Goal: Information Seeking & Learning: Learn about a topic

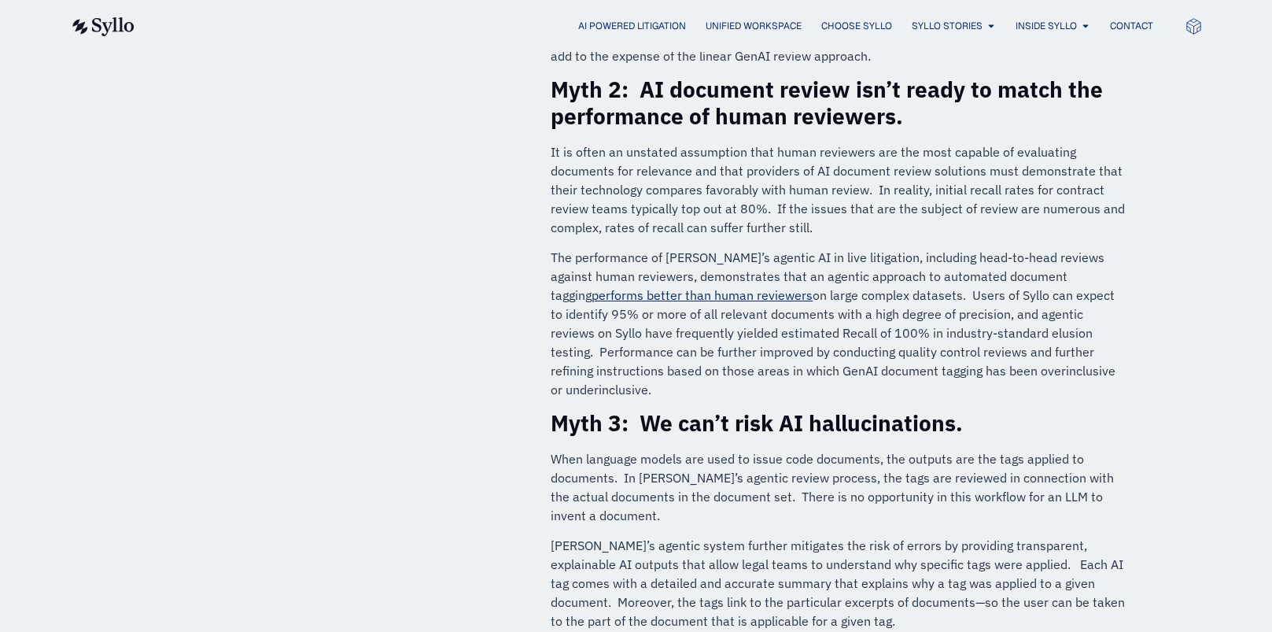
drag, startPoint x: 951, startPoint y: 334, endPoint x: 1014, endPoint y: 372, distance: 73.4
click at [1014, 372] on p "The performance of [PERSON_NAME]’s agentic AI in live litigation, including hea…" at bounding box center [839, 323] width 577 height 151
click at [685, 157] on p "It is often an unstated assumption that human reviewers are the most capable of…" at bounding box center [839, 189] width 577 height 94
drag, startPoint x: 868, startPoint y: 189, endPoint x: 922, endPoint y: 222, distance: 63.6
click at [926, 222] on p "It is often an unstated assumption that human reviewers are the most capable of…" at bounding box center [839, 189] width 577 height 94
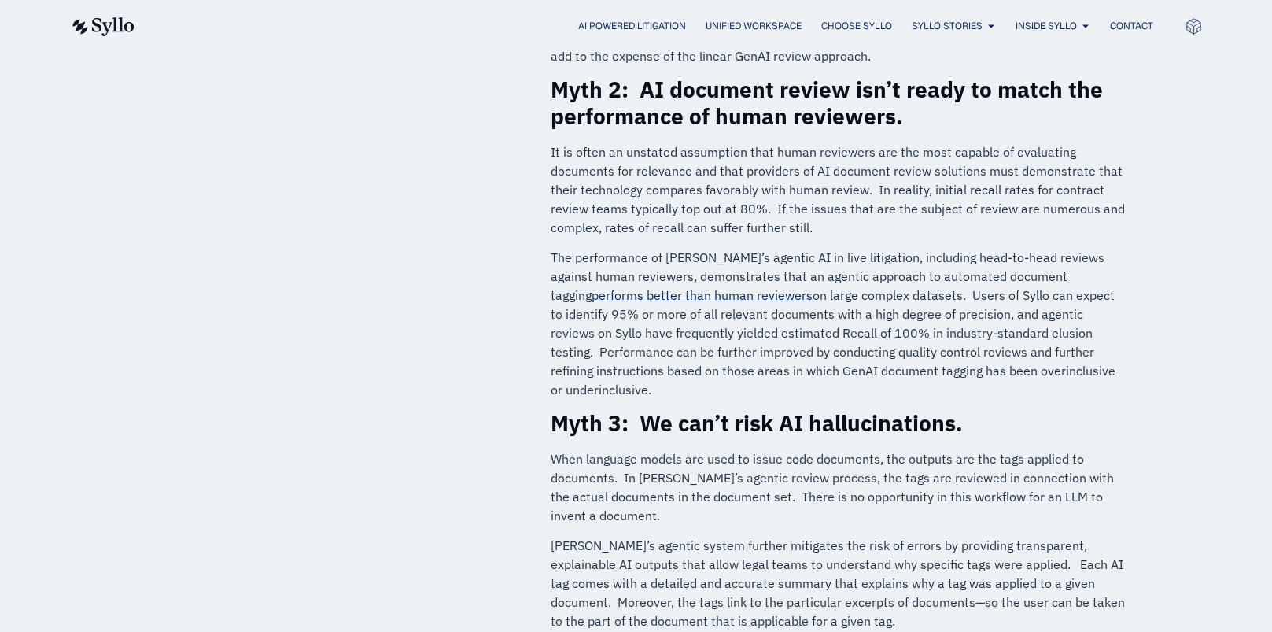
click at [870, 218] on p "It is often an unstated assumption that human reviewers are the most capable of…" at bounding box center [839, 189] width 577 height 94
drag, startPoint x: 859, startPoint y: 211, endPoint x: 943, endPoint y: 231, distance: 86.5
click at [943, 231] on p "It is often an unstated assumption that human reviewers are the most capable of…" at bounding box center [839, 189] width 577 height 94
click at [866, 230] on p "It is often an unstated assumption that human reviewers are the most capable of…" at bounding box center [839, 189] width 577 height 94
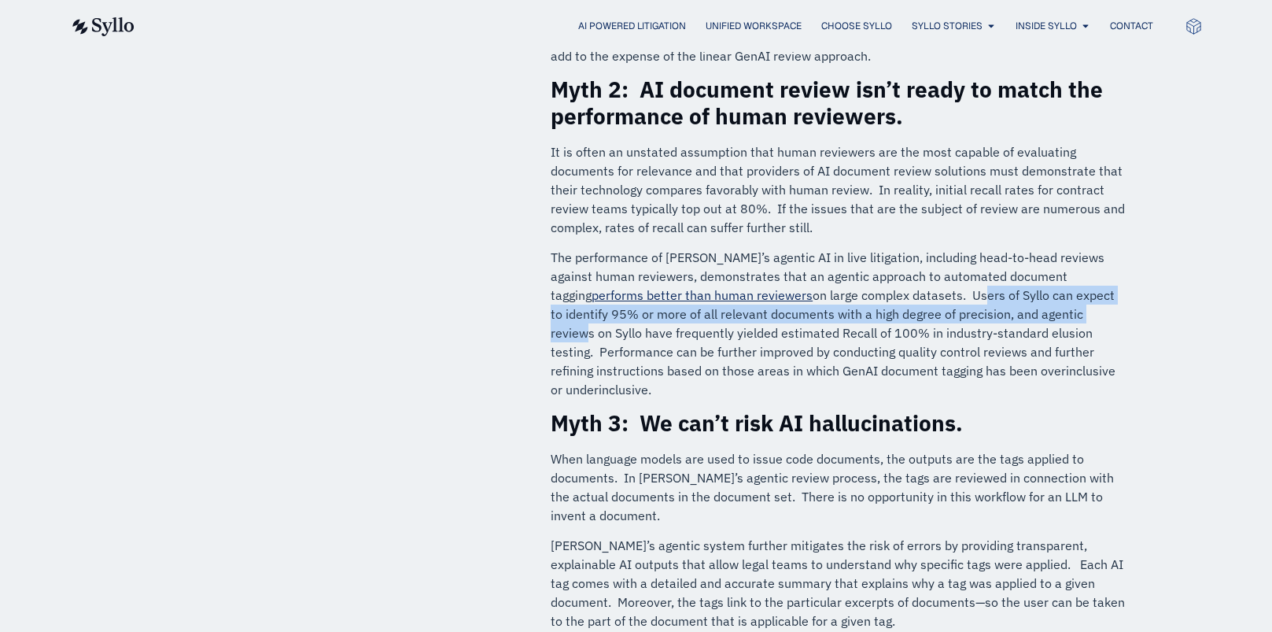
drag, startPoint x: 843, startPoint y: 292, endPoint x: 970, endPoint y: 323, distance: 131.1
click at [970, 323] on p "The performance of [PERSON_NAME]’s agentic AI in live litigation, including hea…" at bounding box center [839, 323] width 577 height 151
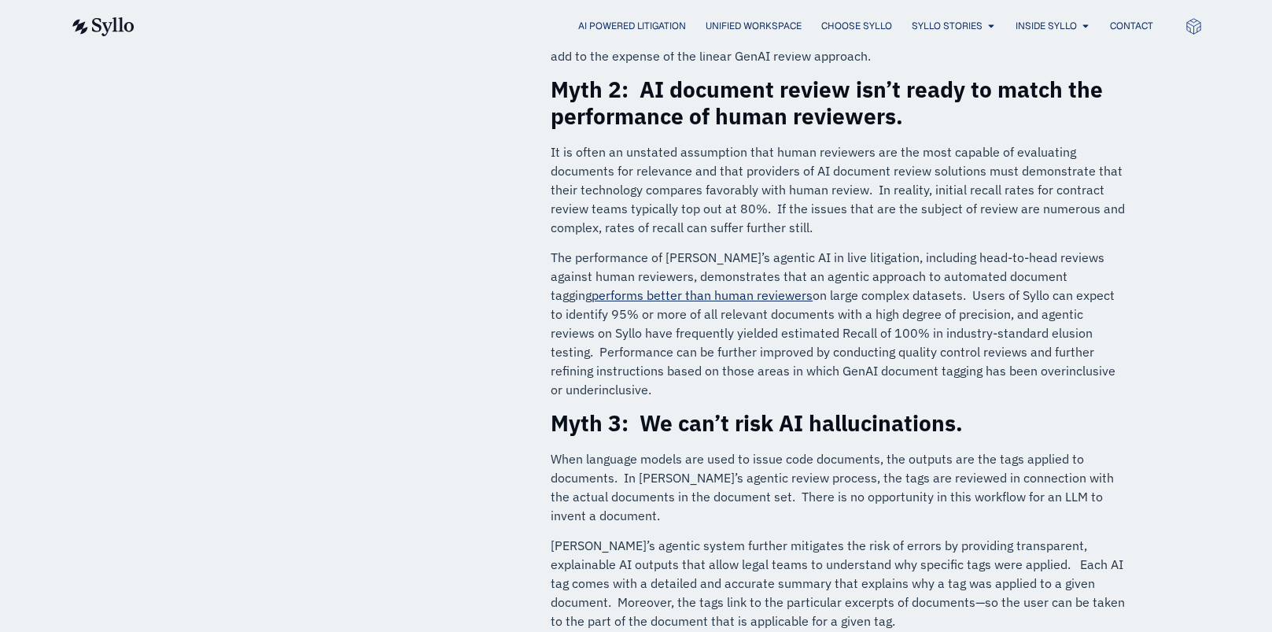
click at [958, 331] on p "The performance of [PERSON_NAME]’s agentic AI in live litigation, including hea…" at bounding box center [839, 323] width 577 height 151
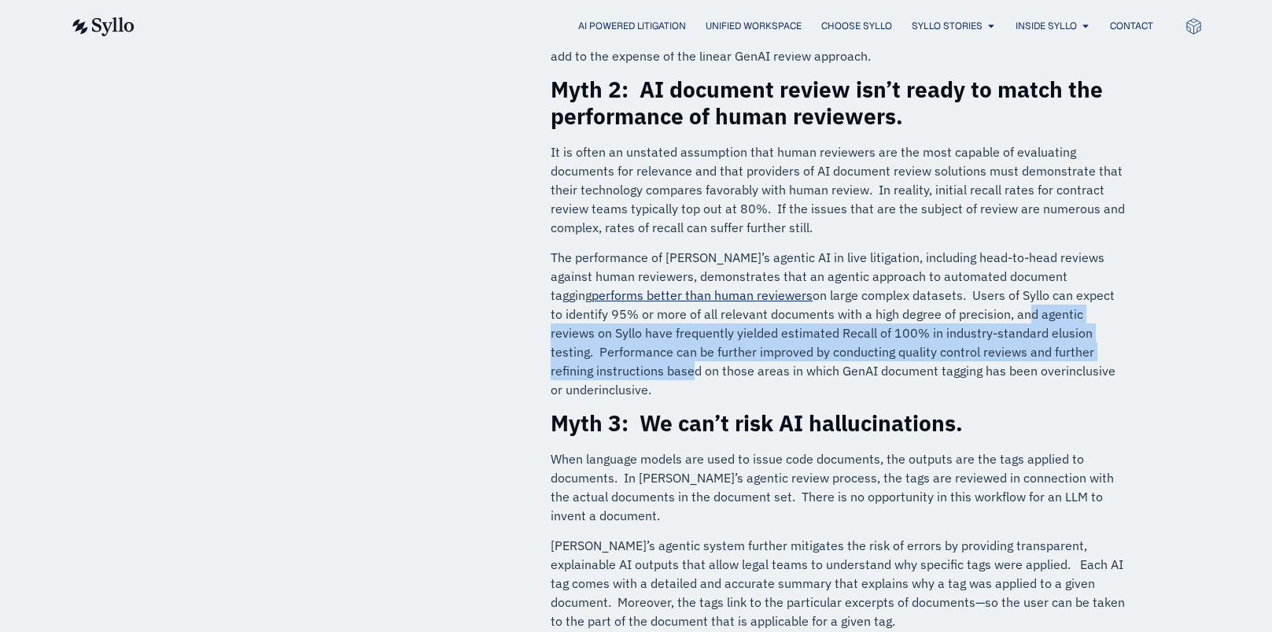
drag, startPoint x: 883, startPoint y: 312, endPoint x: 1020, endPoint y: 357, distance: 144.1
click at [1020, 357] on p "The performance of [PERSON_NAME]’s agentic AI in live litigation, including hea…" at bounding box center [839, 323] width 577 height 151
click at [970, 344] on p "The performance of [PERSON_NAME]’s agentic AI in live litigation, including hea…" at bounding box center [839, 323] width 577 height 151
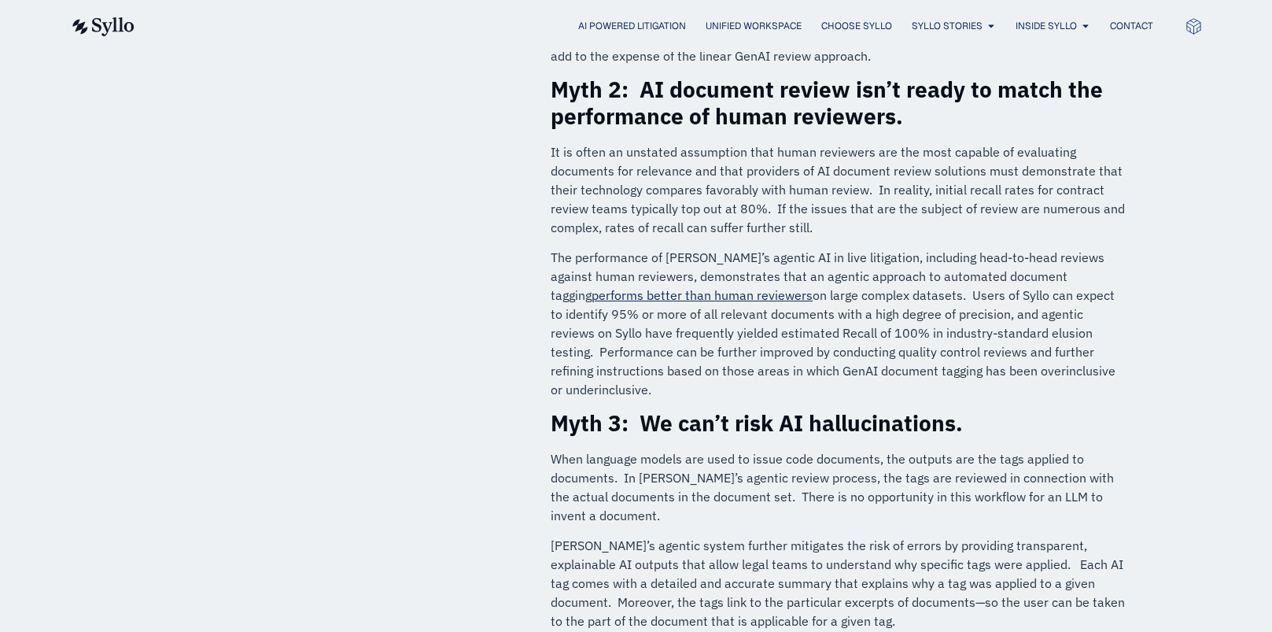
click at [1151, 319] on div "Myths Busted: How [PERSON_NAME]’s Agentic AI Calms 5 Fears About Automated Docu…" at bounding box center [636, 438] width 1272 height 2756
